Goal: Task Accomplishment & Management: Manage account settings

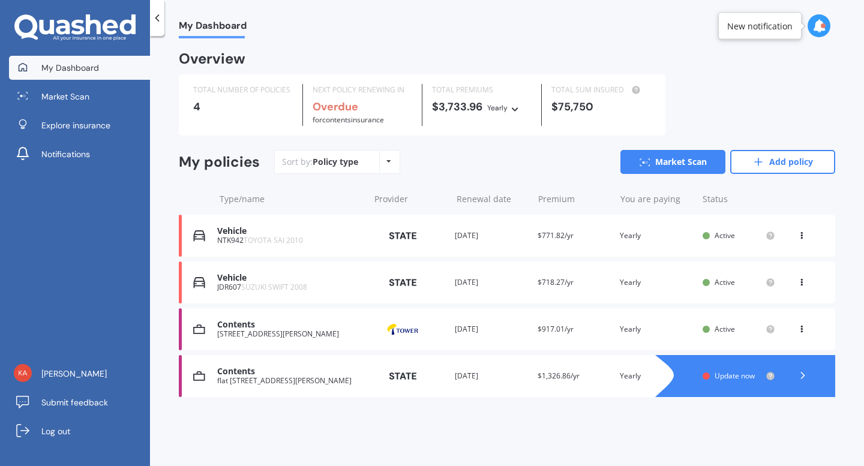
click at [267, 333] on div "[STREET_ADDRESS][PERSON_NAME]" at bounding box center [290, 334] width 146 height 8
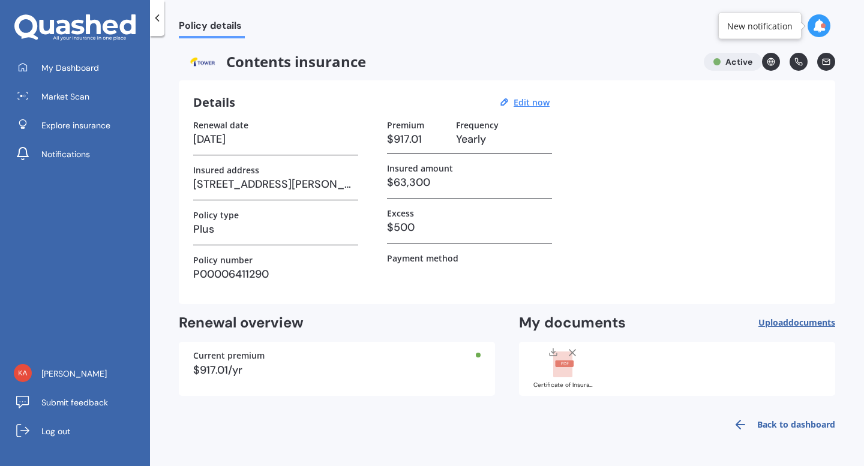
click at [157, 15] on icon at bounding box center [157, 18] width 12 height 12
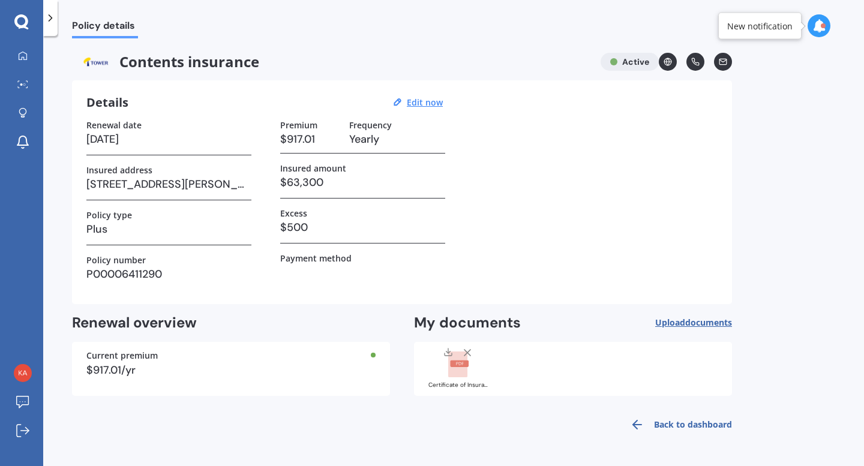
click at [49, 23] on icon at bounding box center [50, 18] width 12 height 12
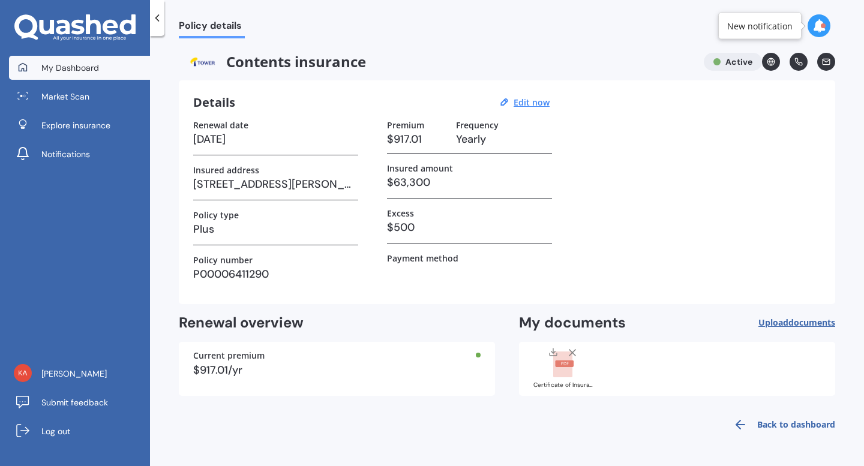
click at [67, 67] on span "My Dashboard" at bounding box center [70, 68] width 58 height 12
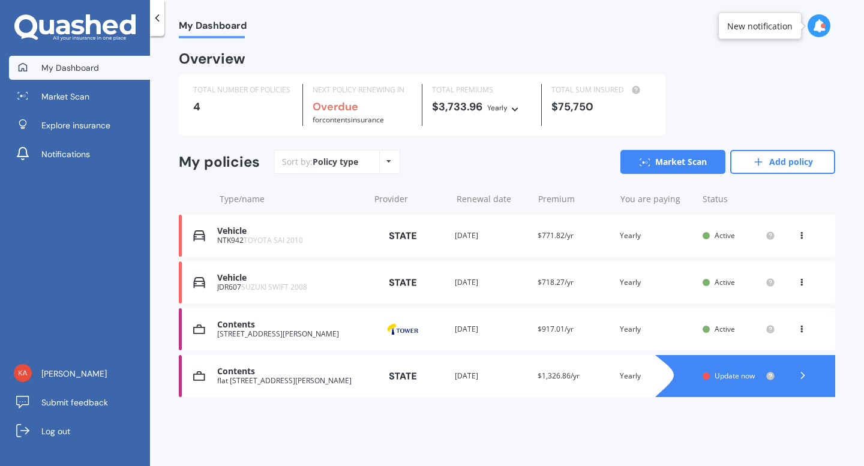
click at [799, 372] on icon at bounding box center [802, 375] width 12 height 12
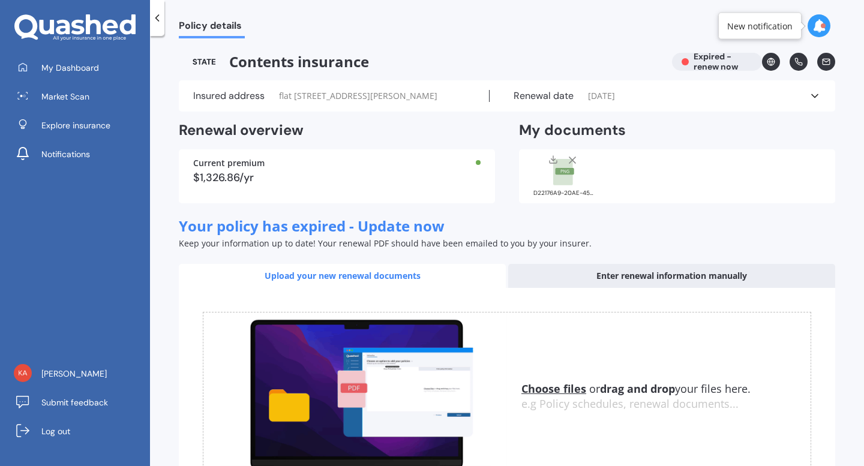
scroll to position [109, 0]
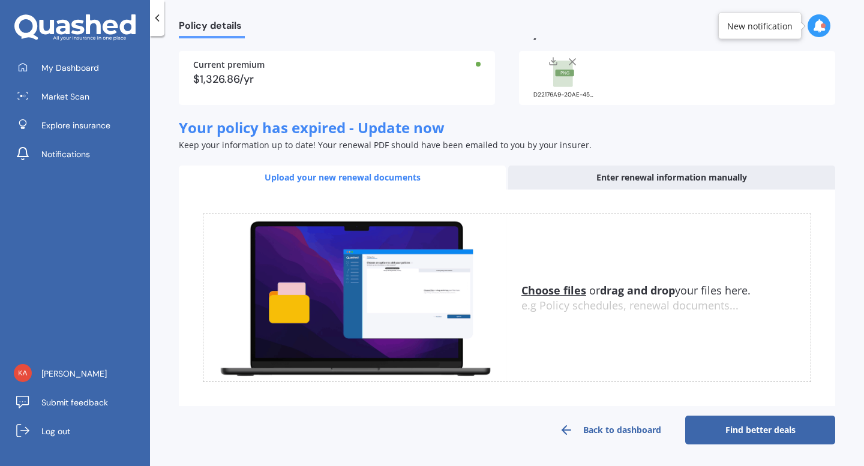
click at [613, 425] on link "Back to dashboard" at bounding box center [610, 430] width 150 height 29
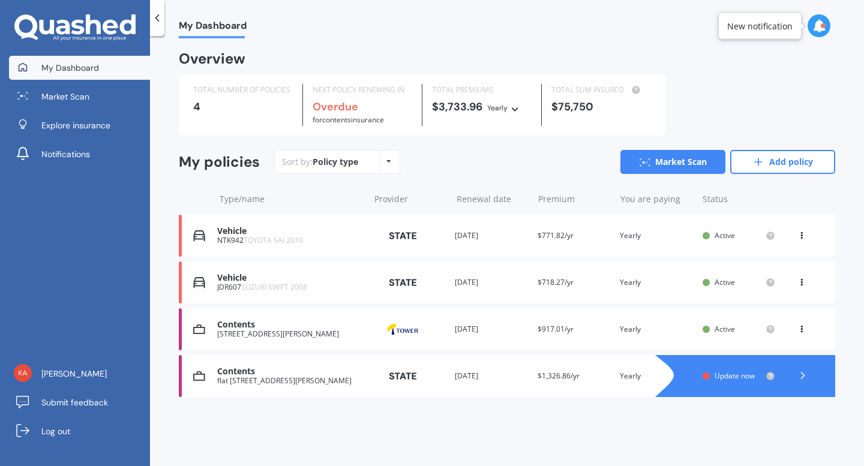
click at [802, 372] on icon at bounding box center [802, 375] width 12 height 12
click at [239, 374] on div "Contents" at bounding box center [290, 371] width 146 height 10
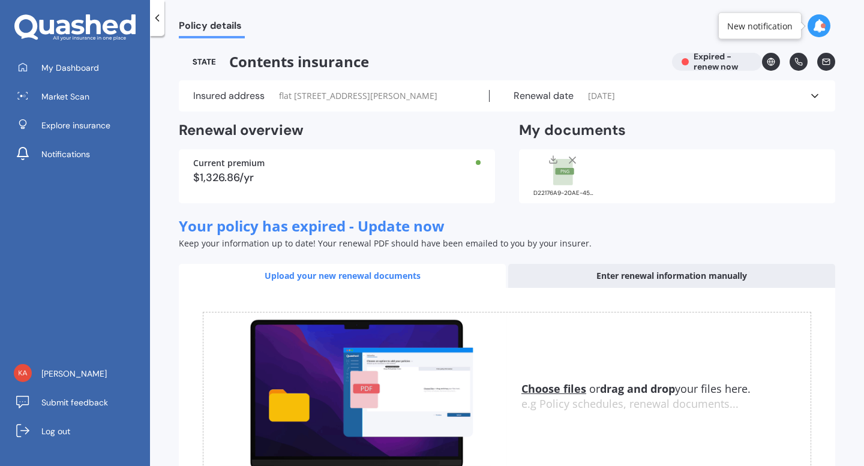
click at [810, 98] on icon at bounding box center [814, 96] width 12 height 12
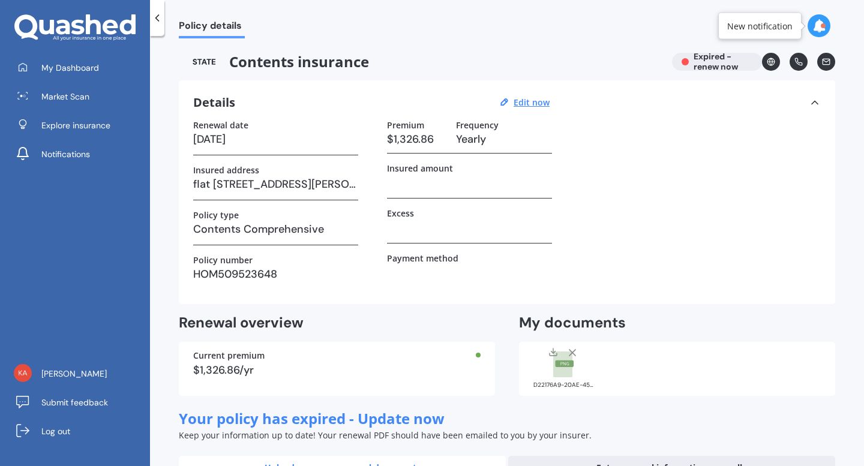
click at [810, 98] on icon at bounding box center [814, 103] width 12 height 12
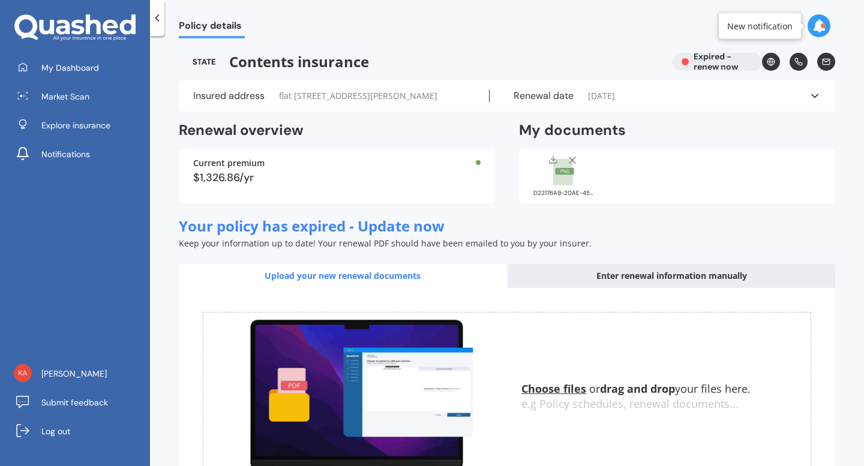
scroll to position [109, 0]
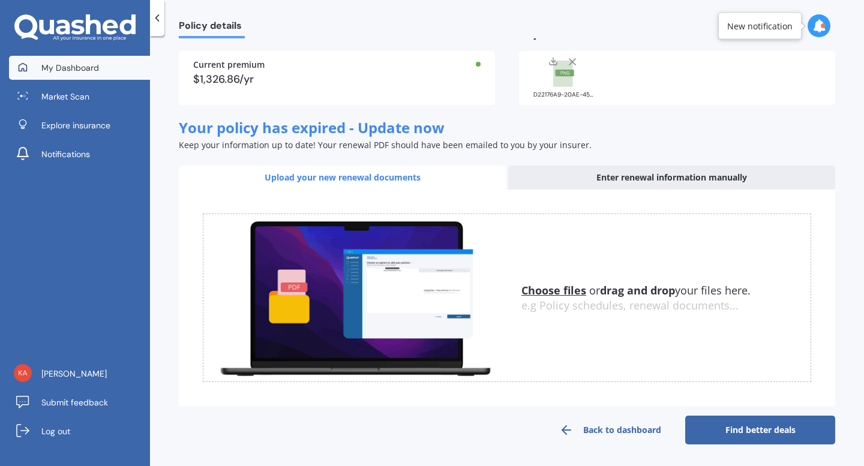
click at [68, 67] on span "My Dashboard" at bounding box center [70, 68] width 58 height 12
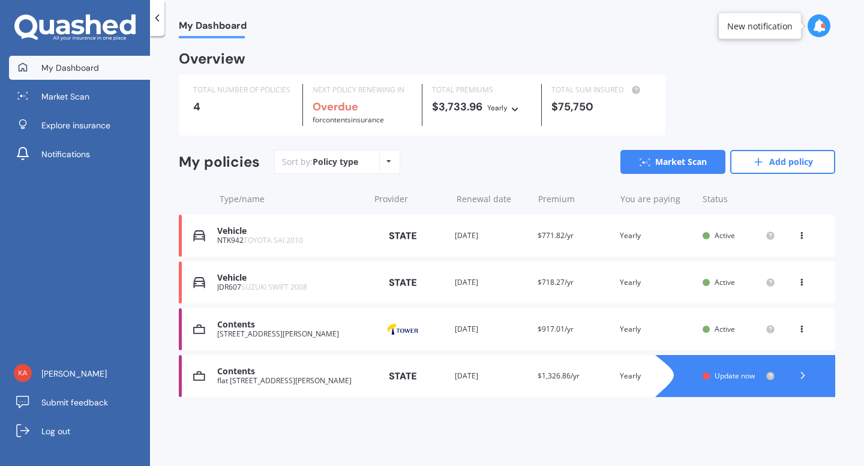
click at [794, 416] on div "Overview TOTAL NUMBER OF POLICIES 4 NEXT POLICY RENEWING IN Overdue for Content…" at bounding box center [507, 239] width 656 height 373
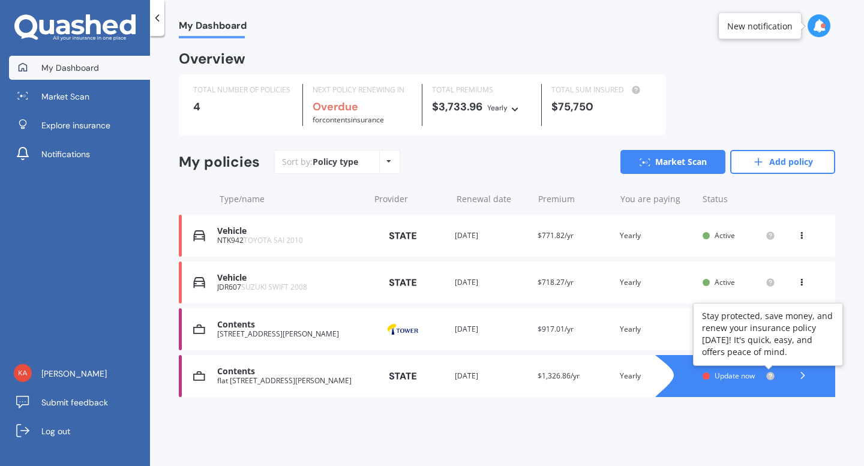
click at [769, 375] on icon at bounding box center [770, 375] width 2 height 2
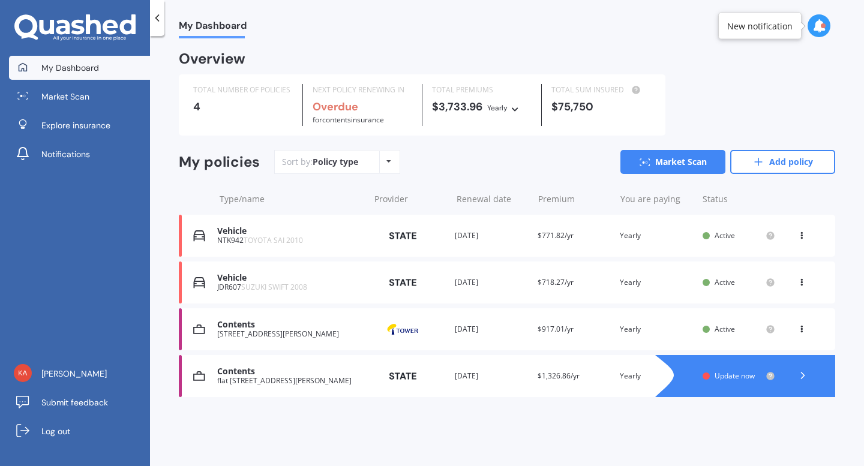
click at [802, 330] on icon at bounding box center [801, 326] width 8 height 7
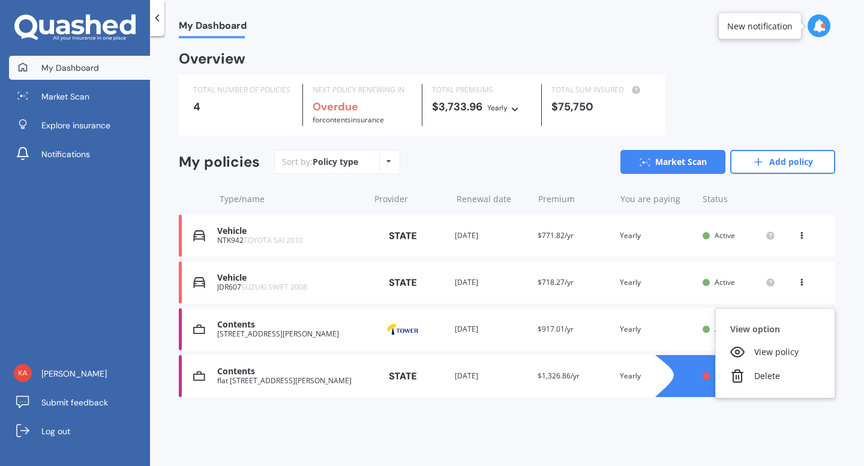
click at [785, 431] on div "My Dashboard Overview TOTAL NUMBER OF POLICIES 4 NEXT POLICY RENEWING IN Overdu…" at bounding box center [507, 253] width 714 height 430
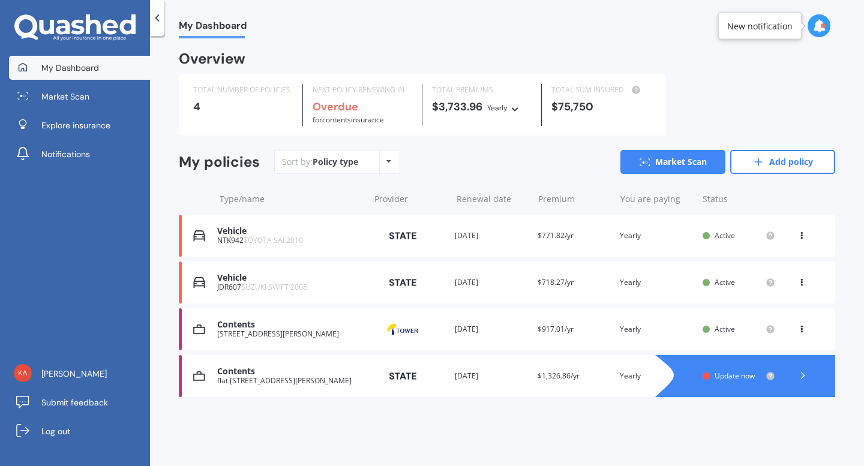
click at [802, 375] on icon at bounding box center [802, 375] width 12 height 12
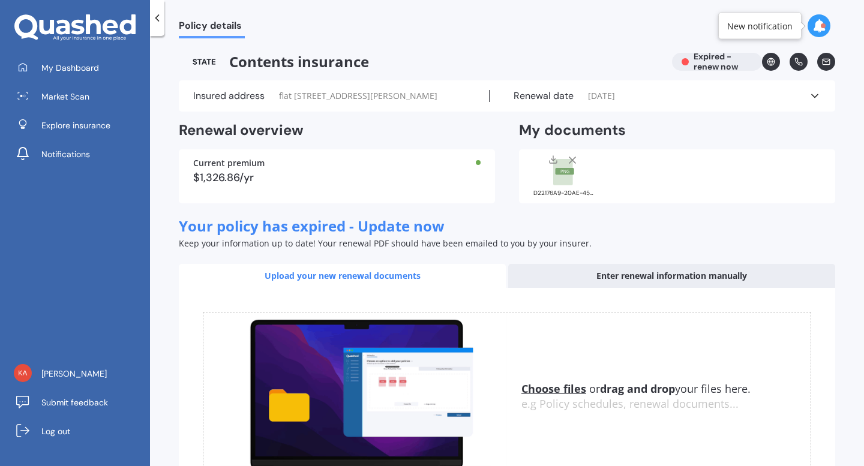
click at [767, 61] on circle at bounding box center [770, 61] width 7 height 7
click at [222, 33] on span "Policy details" at bounding box center [212, 28] width 66 height 16
click at [692, 64] on div "Contents insurance Expired - renew now" at bounding box center [507, 62] width 656 height 18
click at [816, 26] on icon at bounding box center [818, 25] width 13 height 13
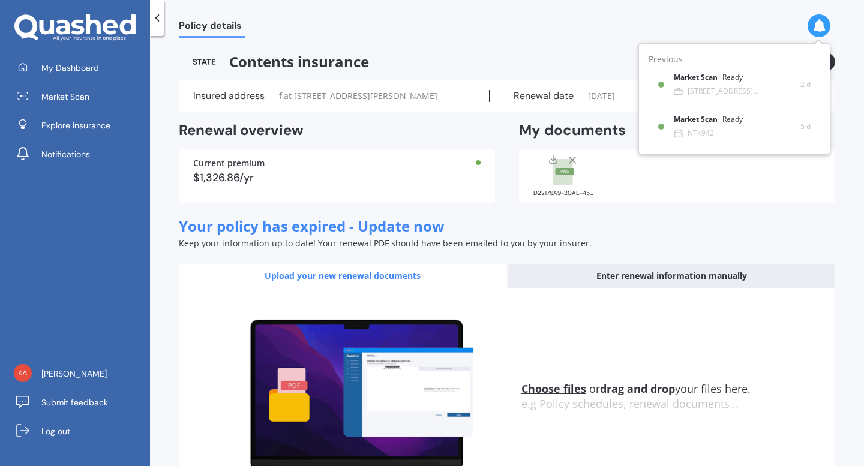
click at [816, 26] on icon at bounding box center [818, 25] width 13 height 13
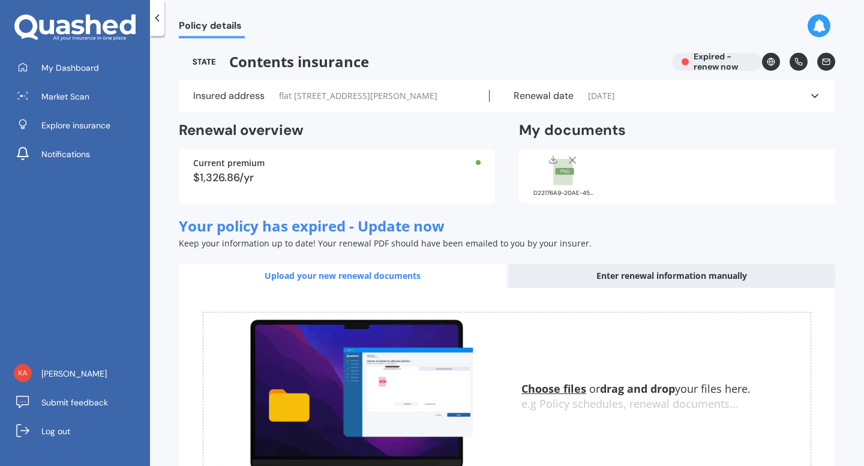
click at [161, 20] on icon at bounding box center [157, 18] width 12 height 12
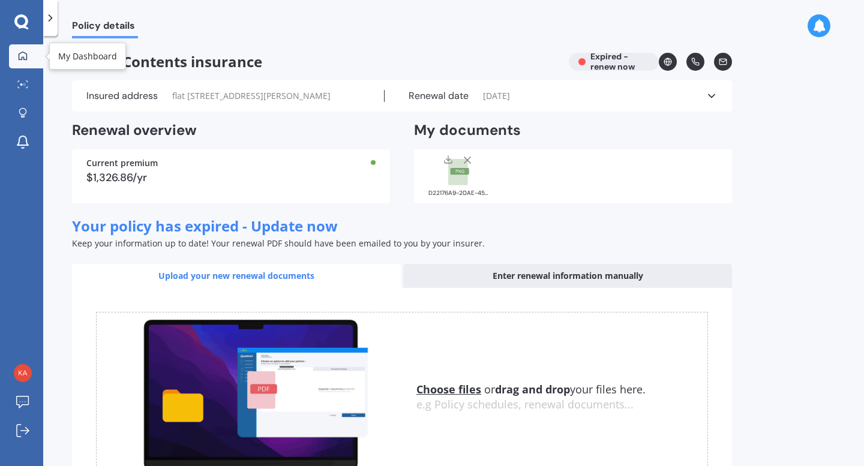
click at [28, 51] on div at bounding box center [23, 56] width 18 height 11
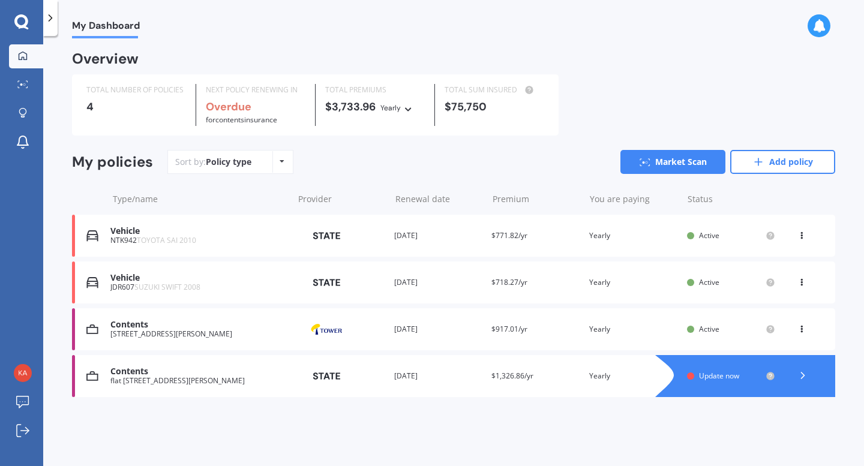
click at [801, 373] on polyline at bounding box center [802, 375] width 3 height 6
drag, startPoint x: 106, startPoint y: 378, endPoint x: 196, endPoint y: 370, distance: 90.9
click at [196, 370] on div "Contents flat [STREET_ADDRESS][PERSON_NAME] Provider Renewal date [DATE] Premiu…" at bounding box center [453, 376] width 763 height 42
click at [285, 163] on div "Policy type Alphabetical Date added Renewing next" at bounding box center [281, 162] width 19 height 22
click at [432, 176] on div "My policies Sort by: Policy type Policy type Alphabetical Date added Renewing n…" at bounding box center [453, 167] width 763 height 34
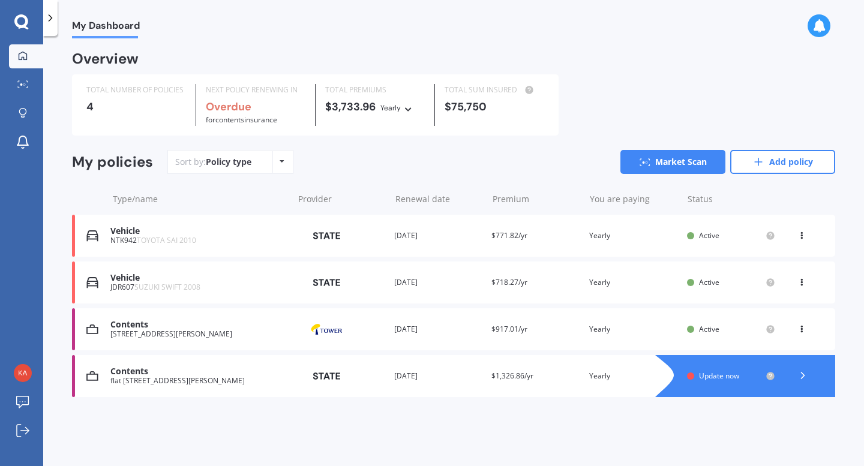
click at [794, 374] on div at bounding box center [802, 376] width 36 height 18
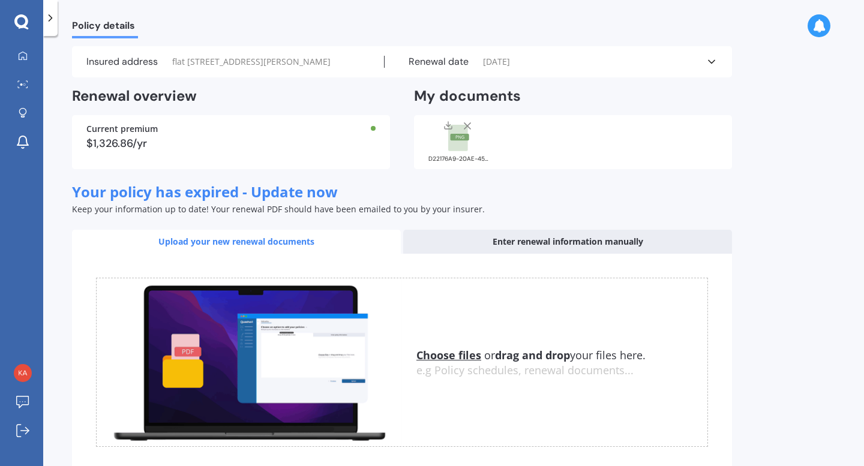
scroll to position [35, 0]
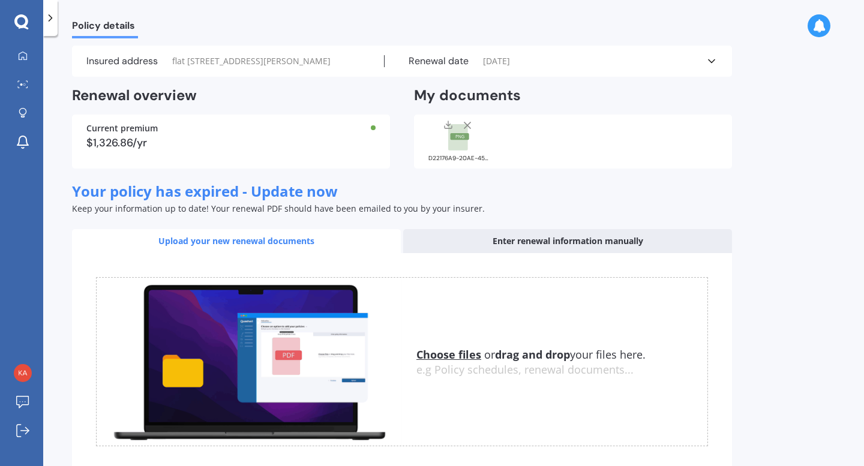
click at [711, 67] on icon at bounding box center [711, 61] width 12 height 12
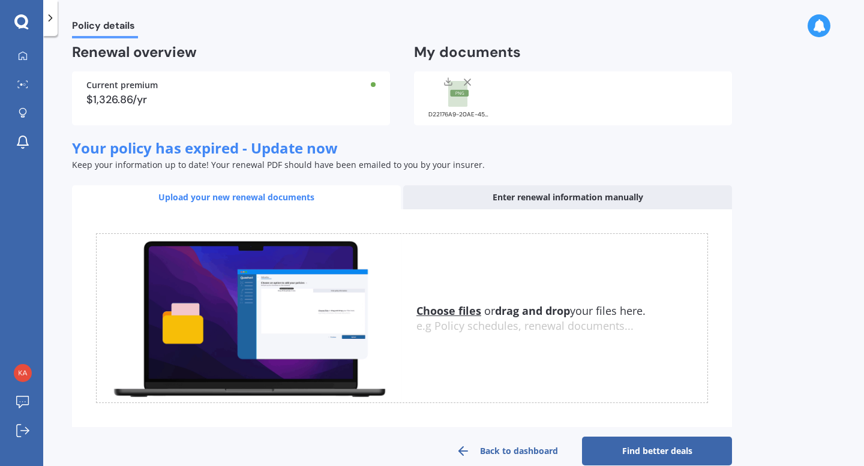
scroll to position [291, 0]
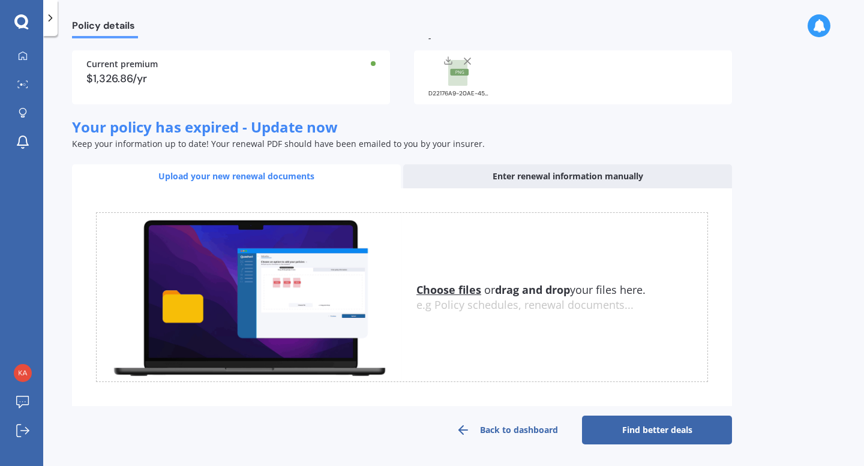
click at [666, 431] on link "Find better deals" at bounding box center [657, 430] width 150 height 29
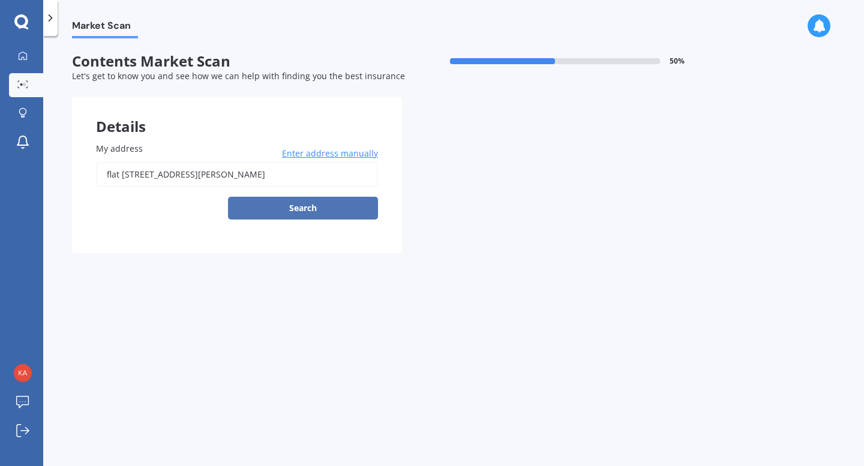
click at [303, 211] on button "Search" at bounding box center [303, 208] width 150 height 23
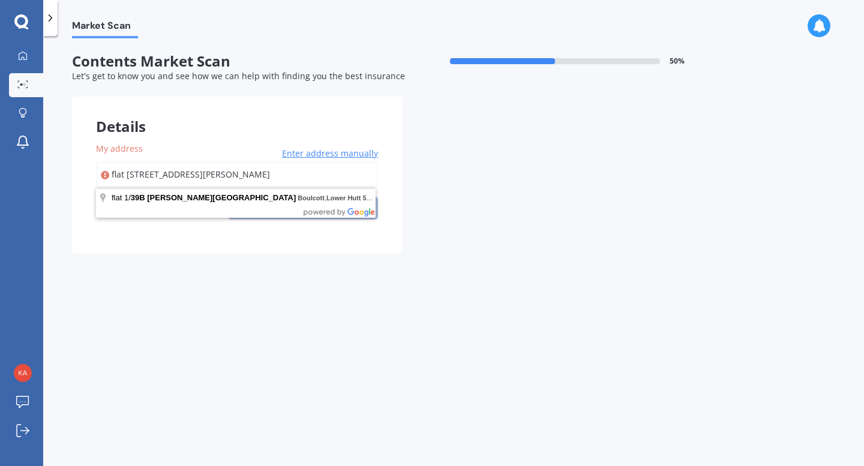
type input "flat [STREET_ADDRESS][PERSON_NAME]"
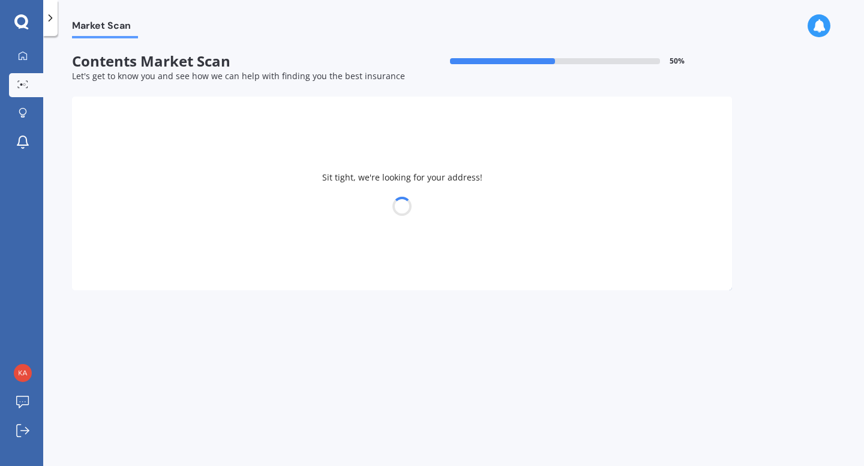
select select "16"
select select "10"
select select "1987"
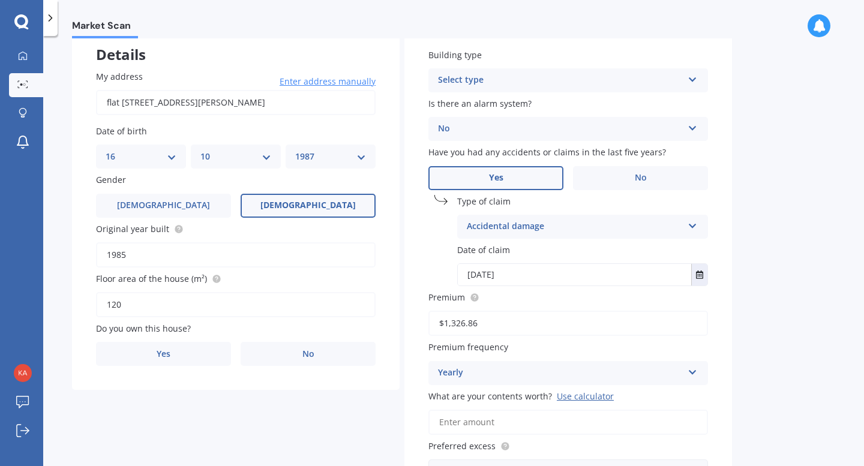
scroll to position [233, 0]
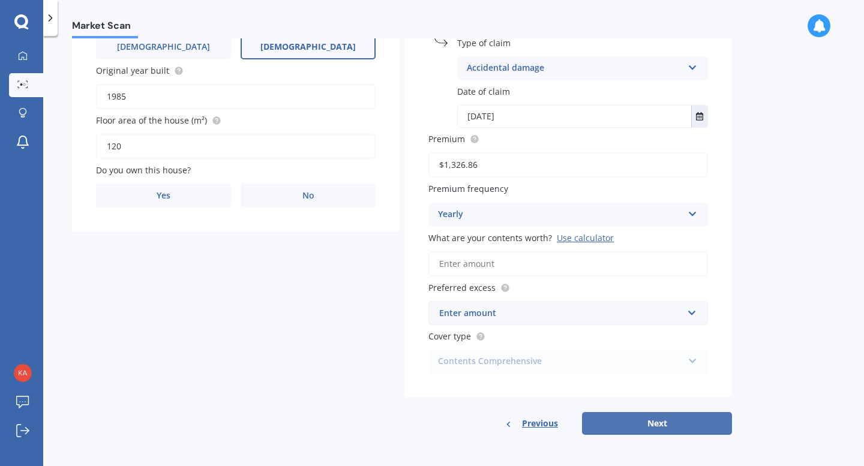
click at [643, 429] on button "Next" at bounding box center [657, 423] width 150 height 23
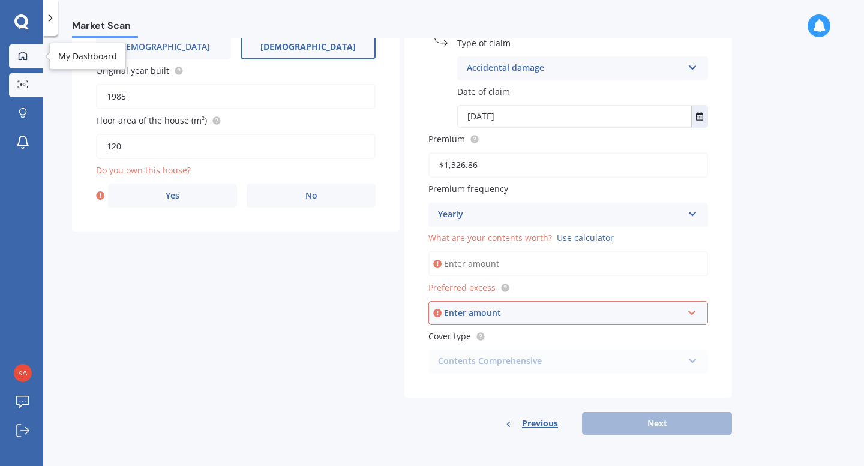
click at [30, 64] on link "My Dashboard" at bounding box center [26, 56] width 34 height 24
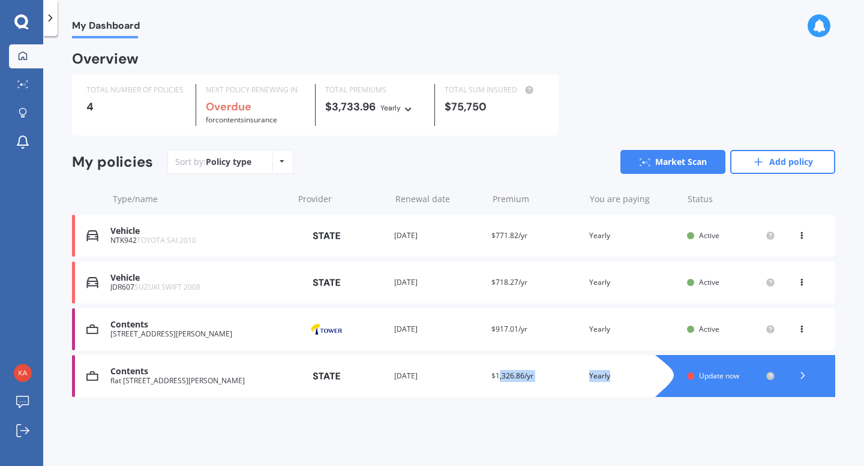
drag, startPoint x: 610, startPoint y: 375, endPoint x: 500, endPoint y: 372, distance: 109.8
click at [500, 372] on div "Contents flat [STREET_ADDRESS][PERSON_NAME] Provider Renewal date [DATE] Premiu…" at bounding box center [453, 376] width 763 height 42
click at [360, 325] on div "Provider" at bounding box center [340, 329] width 88 height 23
click at [800, 330] on icon at bounding box center [801, 326] width 8 height 7
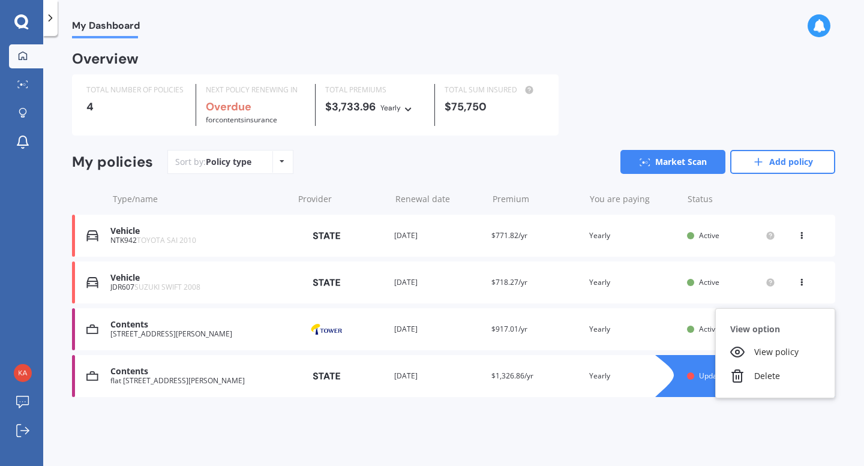
click at [633, 314] on div "Contents [STREET_ADDRESS][PERSON_NAME] Provider Renewal date [DATE] Premium $91…" at bounding box center [453, 329] width 763 height 42
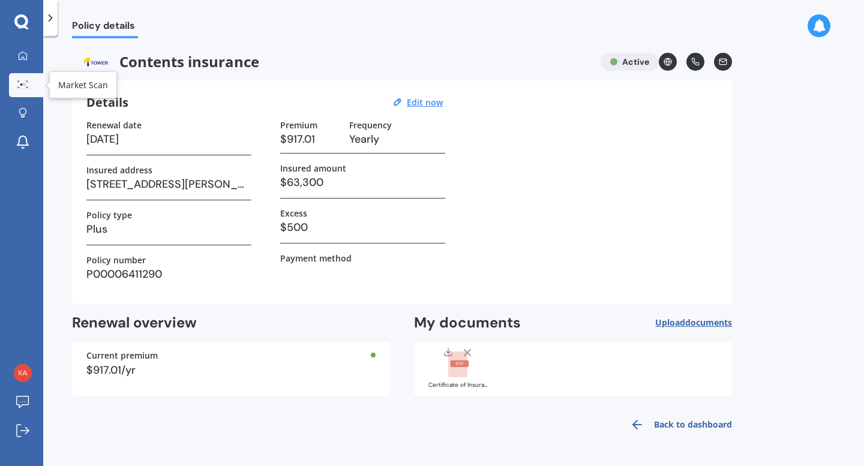
click at [23, 88] on div at bounding box center [23, 84] width 18 height 9
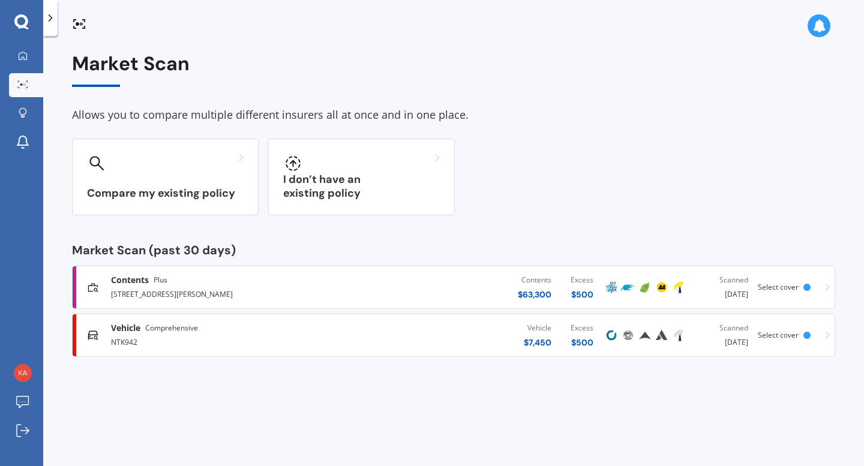
click at [215, 288] on div "[STREET_ADDRESS][PERSON_NAME]" at bounding box center [228, 293] width 234 height 14
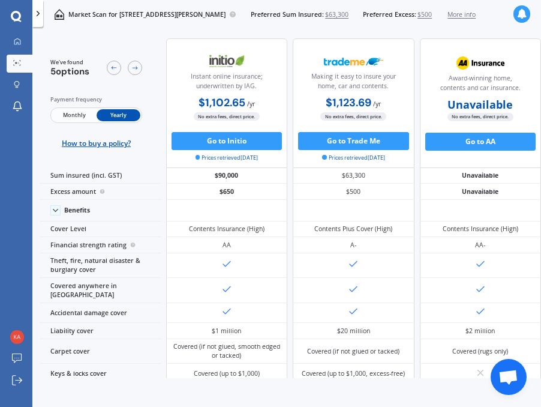
scroll to position [0, 338]
click at [485, 147] on button "Go to AA" at bounding box center [480, 142] width 111 height 18
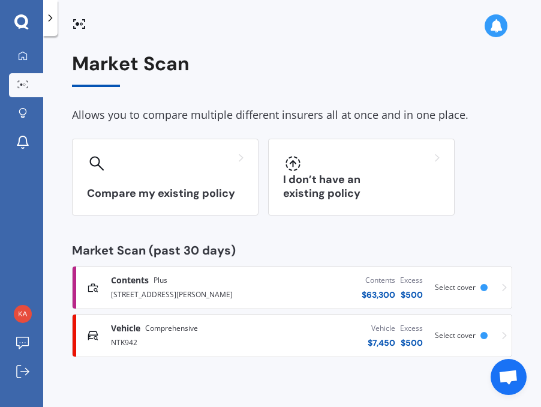
click at [471, 286] on span "Select cover" at bounding box center [455, 287] width 41 height 10
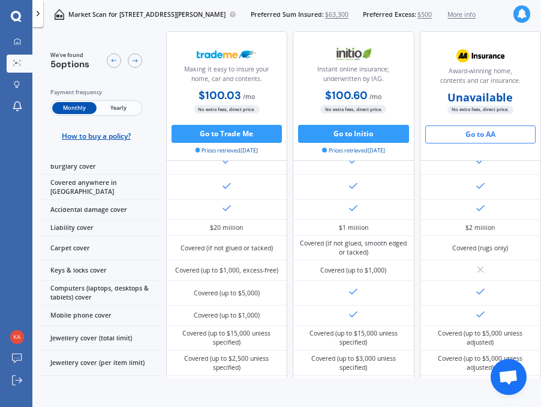
scroll to position [0, 338]
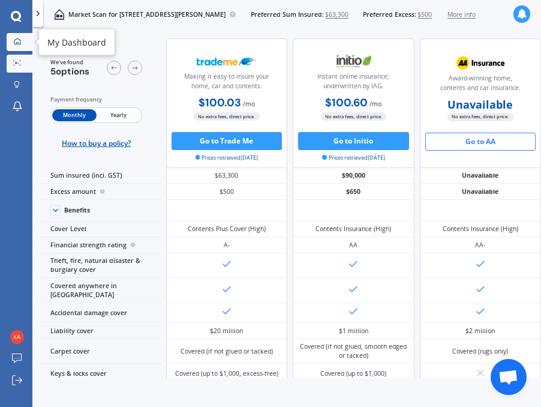
click at [19, 37] on link "My Dashboard" at bounding box center [20, 42] width 26 height 18
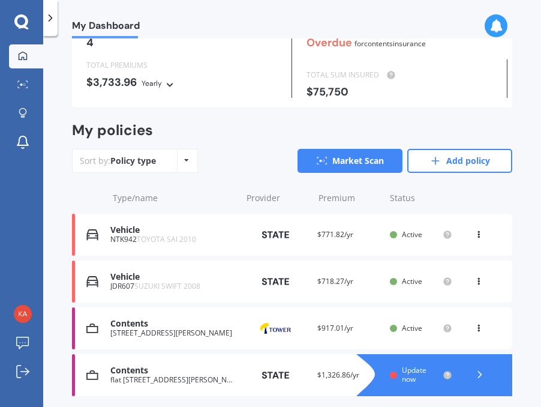
scroll to position [103, 0]
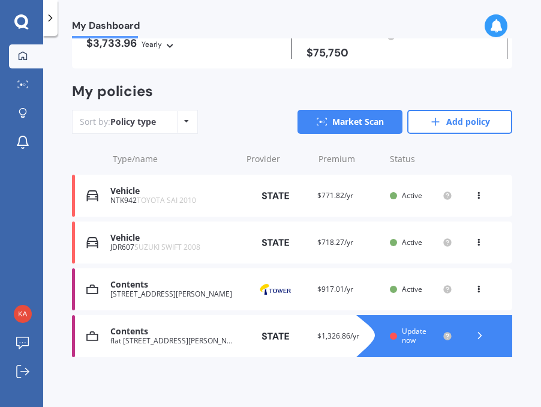
click at [278, 285] on img at bounding box center [275, 289] width 60 height 23
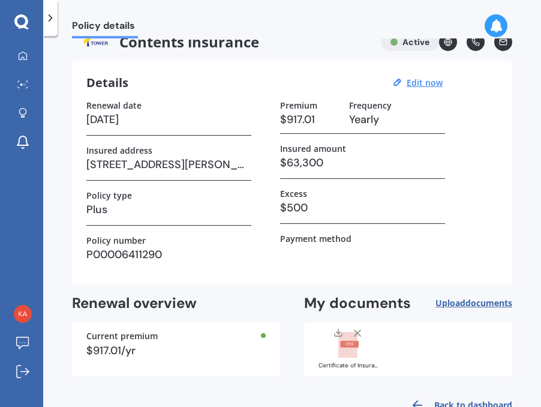
scroll to position [53, 0]
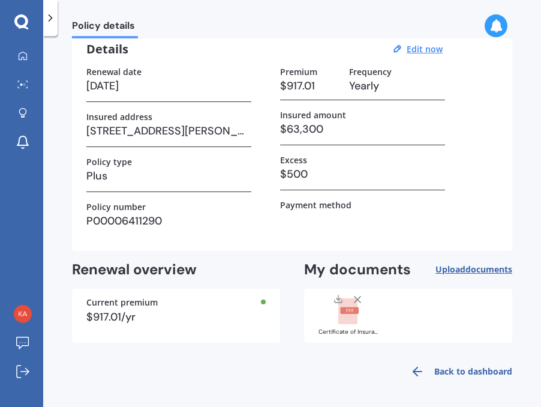
click at [454, 266] on span "Upload documents" at bounding box center [473, 269] width 77 height 10
click at [354, 297] on icon at bounding box center [357, 299] width 12 height 12
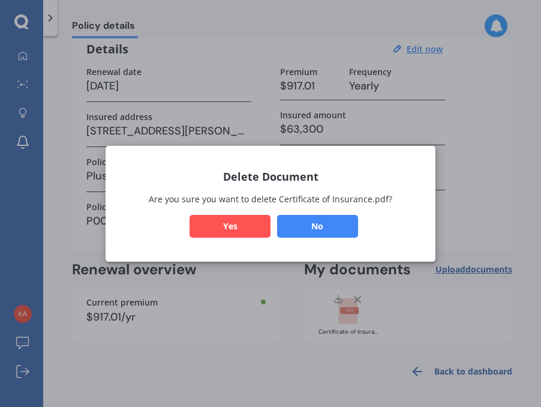
click at [245, 220] on button "Yes" at bounding box center [229, 225] width 81 height 23
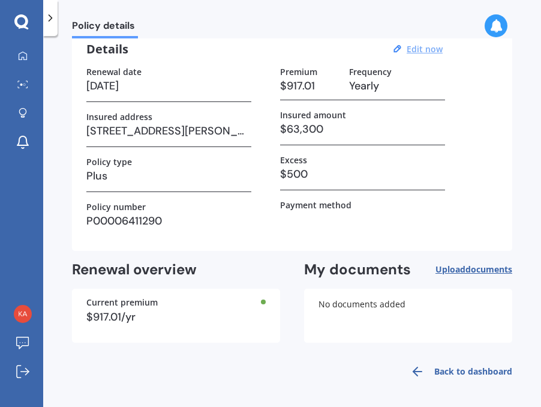
click at [436, 48] on u "Edit now" at bounding box center [425, 48] width 36 height 11
select select "04"
select select "10"
select select "2026"
